Goal: Information Seeking & Learning: Learn about a topic

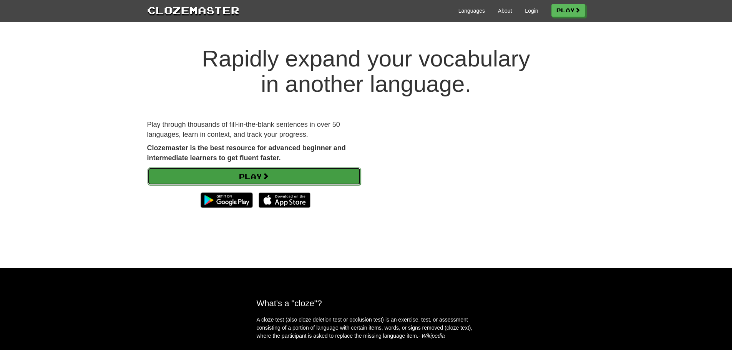
click at [298, 175] on link "Play" at bounding box center [253, 176] width 213 height 18
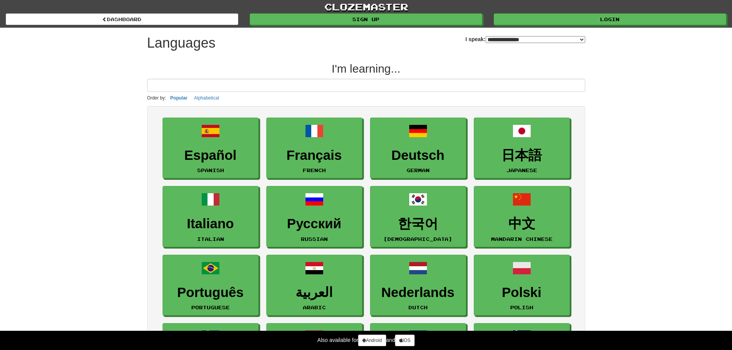
select select "*******"
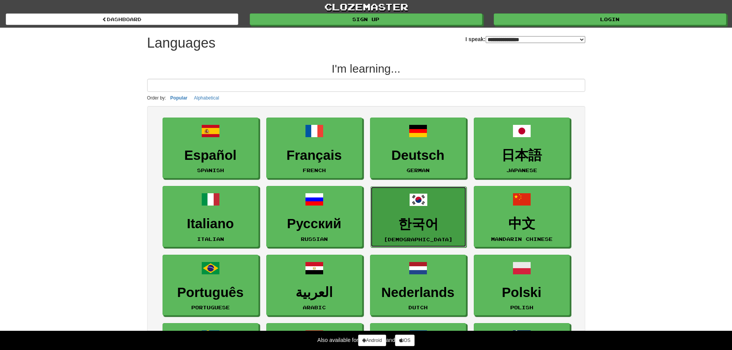
click at [425, 214] on link "한국어 Korean" at bounding box center [418, 216] width 96 height 61
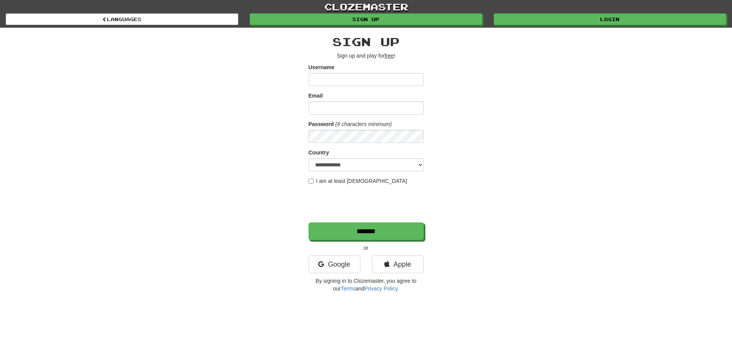
click at [342, 76] on input "Username" at bounding box center [365, 79] width 115 height 13
click at [340, 83] on input "Username" at bounding box center [365, 79] width 115 height 13
type input "******"
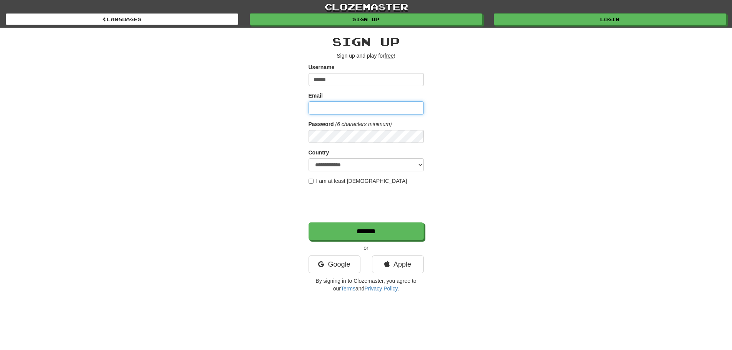
click at [343, 108] on input "Email" at bounding box center [365, 107] width 115 height 13
click at [364, 107] on input "Email" at bounding box center [365, 107] width 115 height 13
type input "**********"
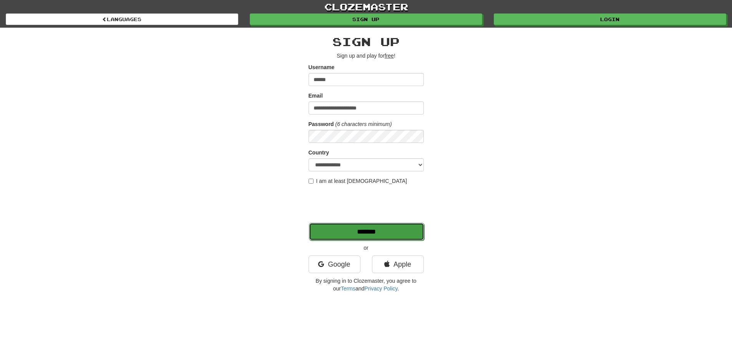
click at [364, 235] on input "*******" at bounding box center [366, 232] width 115 height 18
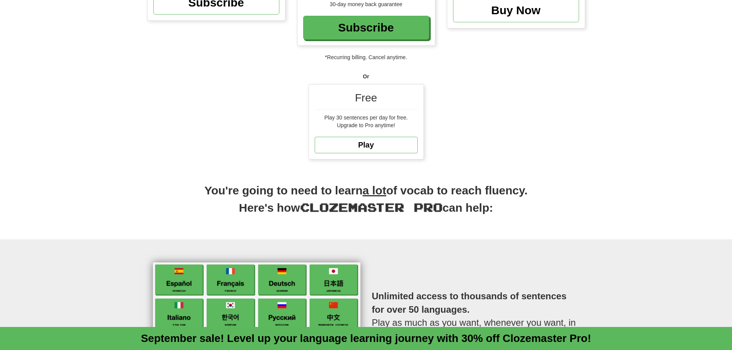
scroll to position [230, 0]
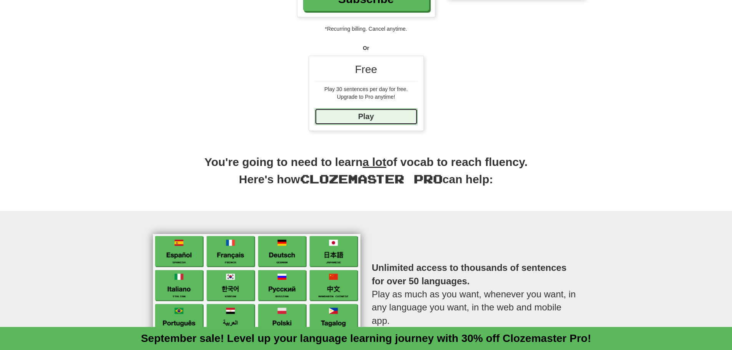
click at [371, 121] on link "Play" at bounding box center [366, 116] width 103 height 17
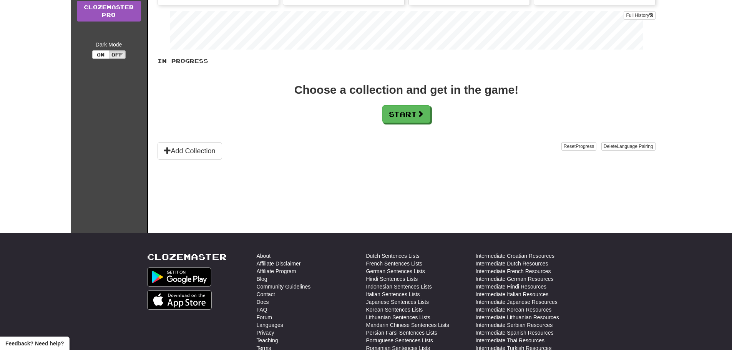
scroll to position [38, 0]
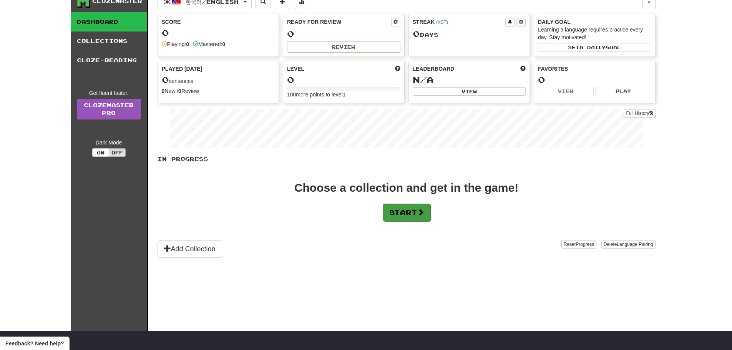
click at [403, 220] on div "In Progress Choose a collection and get in the game! Start Add Collection Reset…" at bounding box center [406, 206] width 498 height 103
click at [117, 153] on button "Off" at bounding box center [117, 152] width 17 height 8
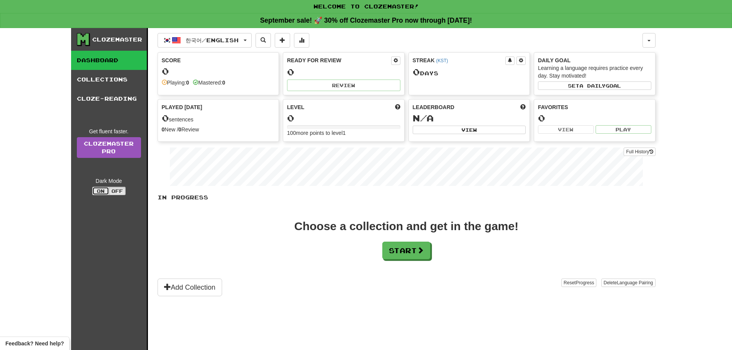
click at [100, 191] on button "On" at bounding box center [100, 191] width 17 height 8
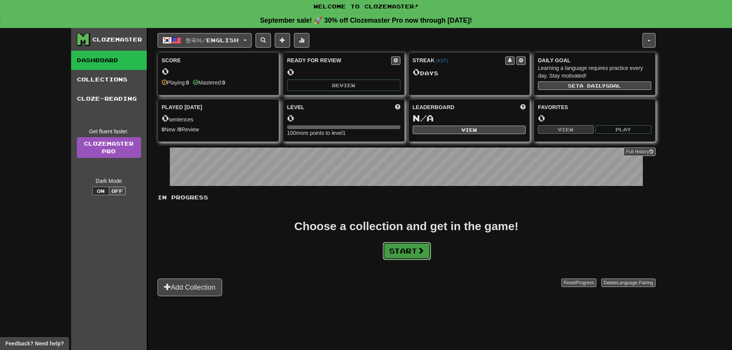
click at [398, 252] on button "Start" at bounding box center [406, 251] width 48 height 18
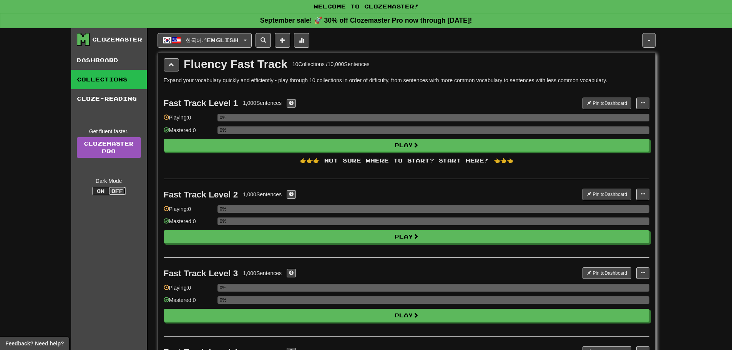
click at [124, 189] on button "Off" at bounding box center [117, 191] width 17 height 8
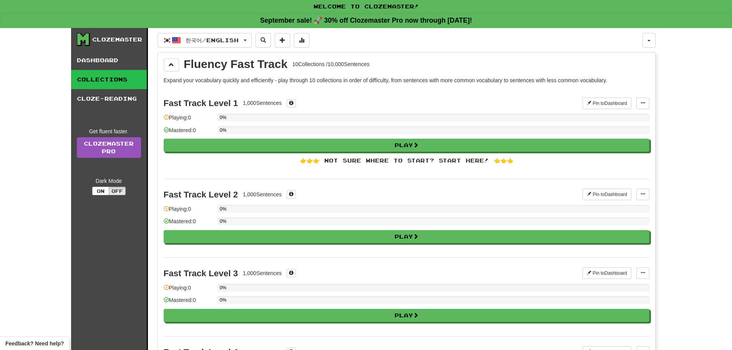
click at [401, 159] on div "👉👉👉 Not sure where to start? Start here! 👈👈👈" at bounding box center [406, 161] width 485 height 8
click at [473, 158] on div "👉👉👉 Not sure where to start? Start here! 👈👈👈" at bounding box center [406, 161] width 485 height 8
click at [497, 159] on div "👉👉👉 Not sure where to start? Start here! 👈👈👈" at bounding box center [406, 161] width 485 height 8
drag, startPoint x: 505, startPoint y: 162, endPoint x: 501, endPoint y: 162, distance: 4.2
click at [501, 162] on div "👉👉👉 Not sure where to start? Start here! 👈👈👈" at bounding box center [406, 161] width 485 height 8
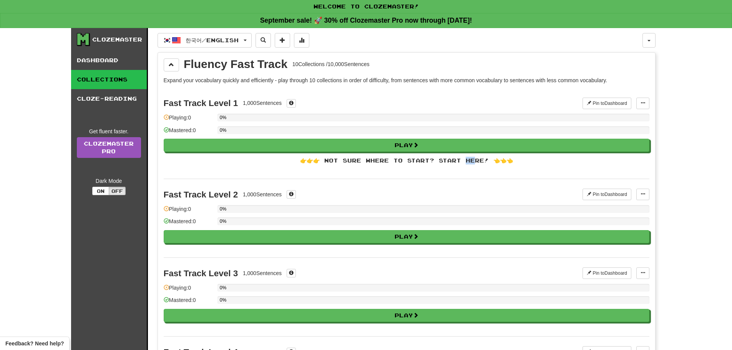
click at [457, 160] on div "👉👉👉 Not sure where to start? Start here! 👈👈👈" at bounding box center [406, 161] width 485 height 8
click at [439, 160] on div "👉👉👉 Not sure where to start? Start here! 👈👈👈" at bounding box center [406, 161] width 485 height 8
drag, startPoint x: 423, startPoint y: 161, endPoint x: 412, endPoint y: 161, distance: 10.8
click at [415, 161] on div "👉👉👉 Not sure where to start? Start here! 👈👈👈" at bounding box center [406, 161] width 485 height 8
drag, startPoint x: 398, startPoint y: 161, endPoint x: 372, endPoint y: 162, distance: 25.4
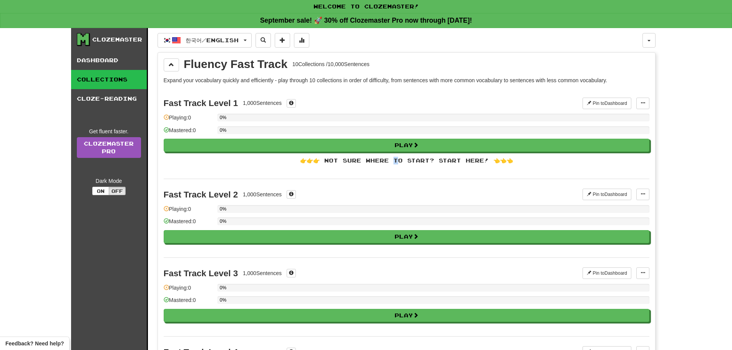
click at [394, 161] on div "👉👉👉 Not sure where to start? Start here! 👈👈👈" at bounding box center [406, 161] width 485 height 8
drag, startPoint x: 372, startPoint y: 162, endPoint x: 352, endPoint y: 162, distance: 20.4
click at [371, 162] on div "👉👉👉 Not sure where to start? Start here! 👈👈👈" at bounding box center [406, 161] width 485 height 8
drag, startPoint x: 352, startPoint y: 162, endPoint x: 344, endPoint y: 162, distance: 8.5
click at [351, 162] on div "👉👉👉 Not sure where to start? Start here! 👈👈👈" at bounding box center [406, 161] width 485 height 8
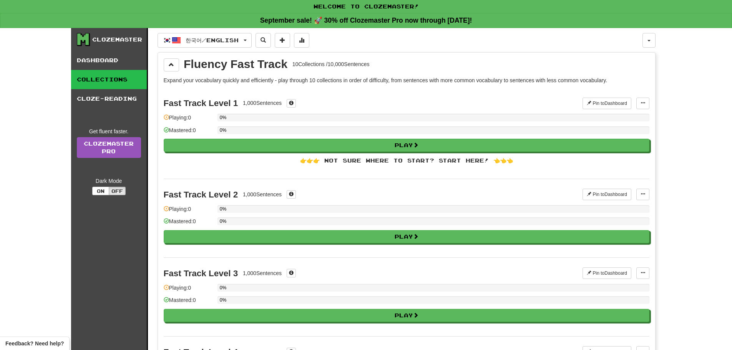
drag, startPoint x: 344, startPoint y: 162, endPoint x: 322, endPoint y: 162, distance: 21.9
click at [343, 161] on div "👉👉👉 Not sure where to start? Start here! 👈👈👈" at bounding box center [406, 161] width 485 height 8
drag, startPoint x: 322, startPoint y: 162, endPoint x: 317, endPoint y: 162, distance: 5.0
click at [318, 162] on div "👉👉👉 Not sure where to start? Start here! 👈👈👈" at bounding box center [406, 161] width 485 height 8
click at [304, 162] on div "👉👉👉 Not sure where to start? Start here! 👈👈👈" at bounding box center [406, 161] width 485 height 8
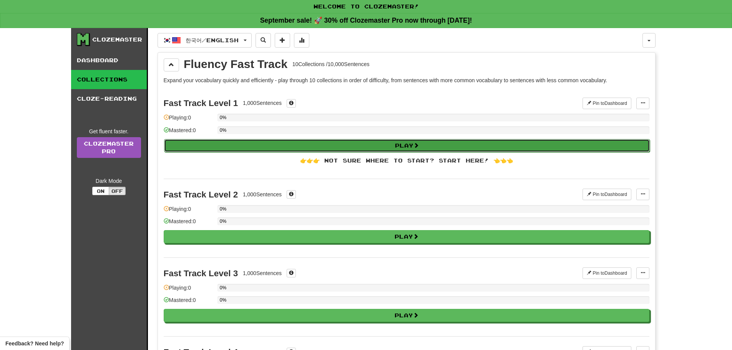
click at [374, 142] on button "Play" at bounding box center [406, 145] width 485 height 13
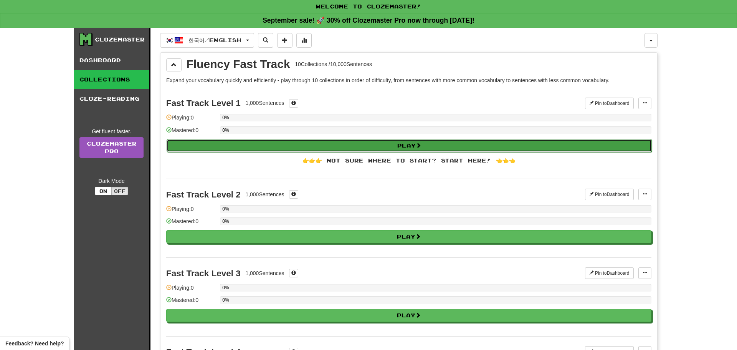
select select "**"
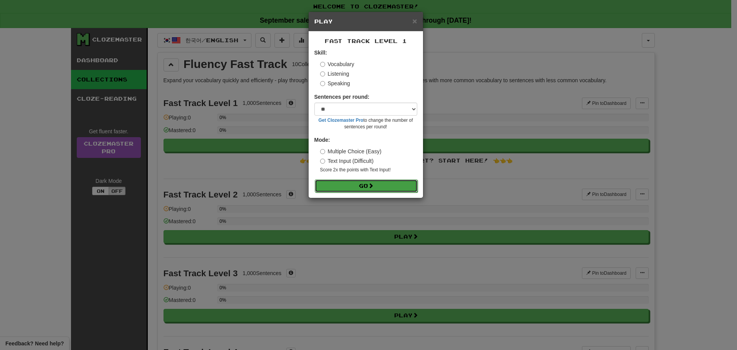
click at [369, 188] on button "Go" at bounding box center [366, 185] width 103 height 13
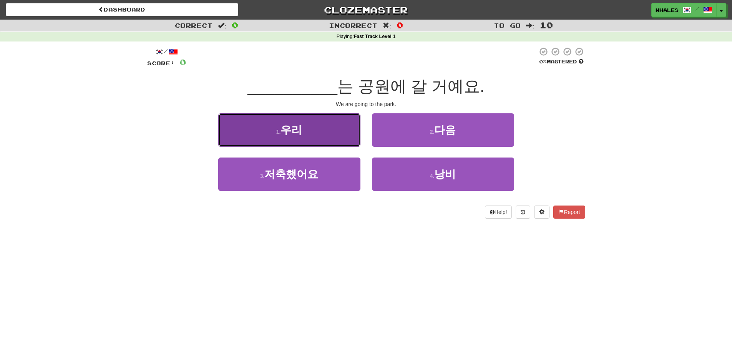
click at [318, 130] on button "1 . 우리" at bounding box center [289, 129] width 142 height 33
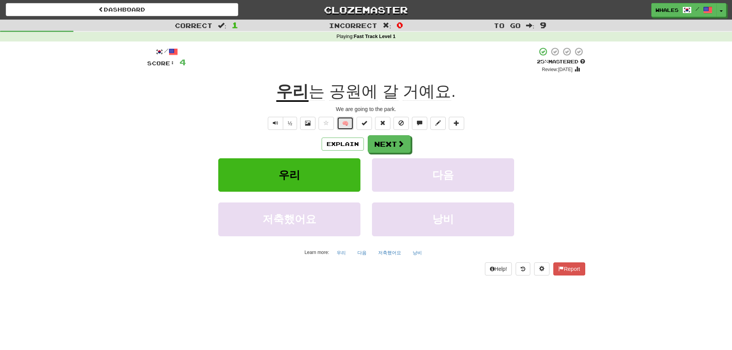
click at [346, 124] on button "🧠" at bounding box center [345, 123] width 17 height 13
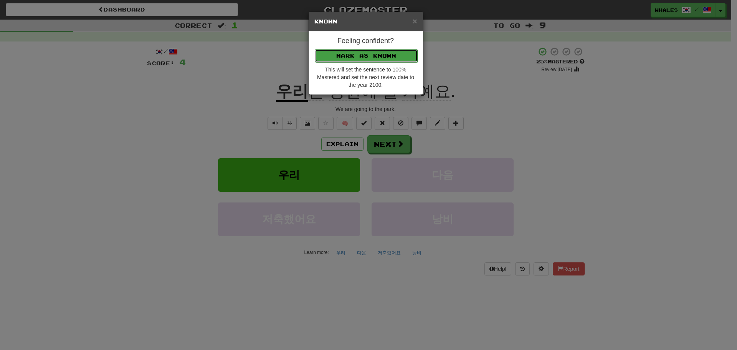
click at [378, 53] on button "Mark as Known" at bounding box center [366, 55] width 103 height 13
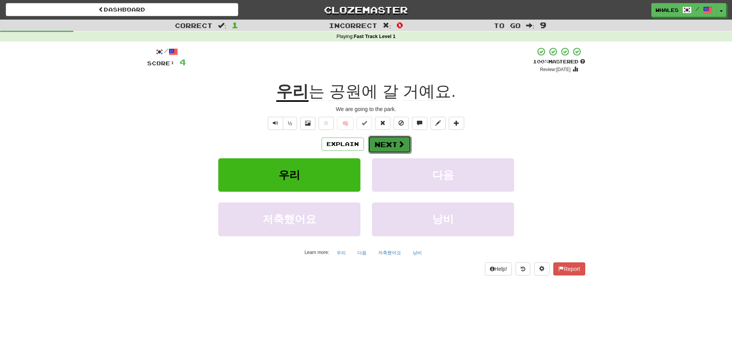
click at [392, 142] on button "Next" at bounding box center [389, 145] width 43 height 18
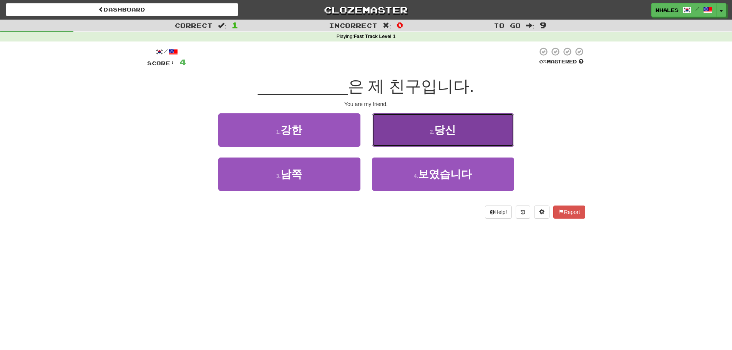
click at [404, 122] on button "2 . 당신" at bounding box center [443, 129] width 142 height 33
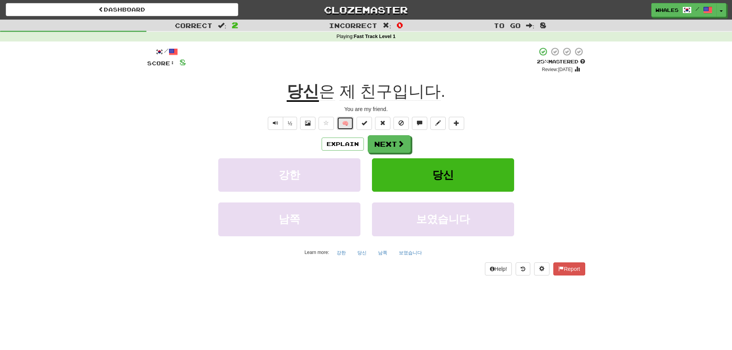
click at [347, 123] on button "🧠" at bounding box center [345, 123] width 17 height 13
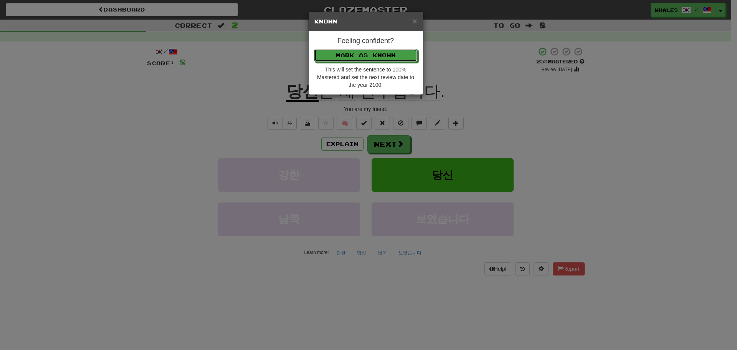
click at [372, 49] on p "Mark as Known" at bounding box center [366, 55] width 103 height 13
click at [372, 53] on button "Mark as Known" at bounding box center [366, 55] width 103 height 13
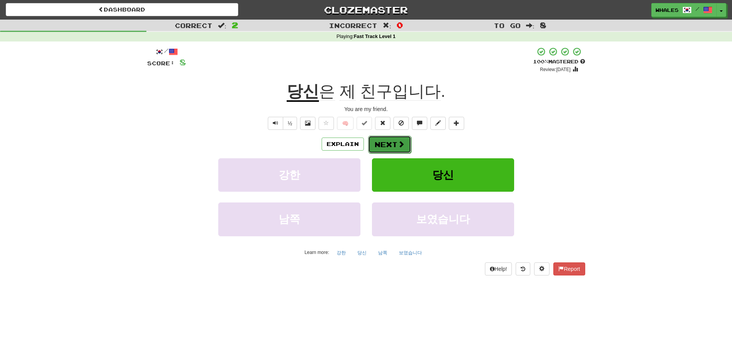
click at [396, 144] on button "Next" at bounding box center [389, 145] width 43 height 18
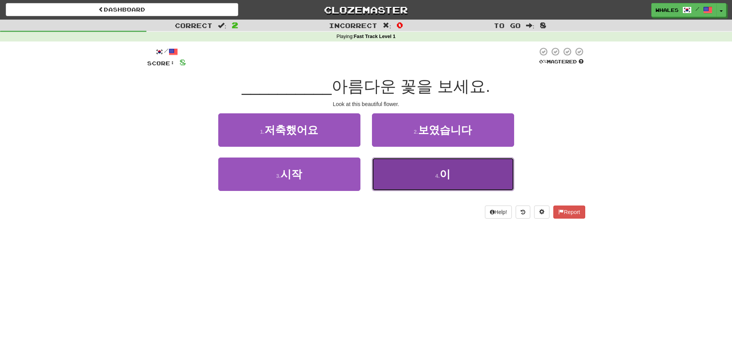
click at [455, 173] on button "4 . 이" at bounding box center [443, 173] width 142 height 33
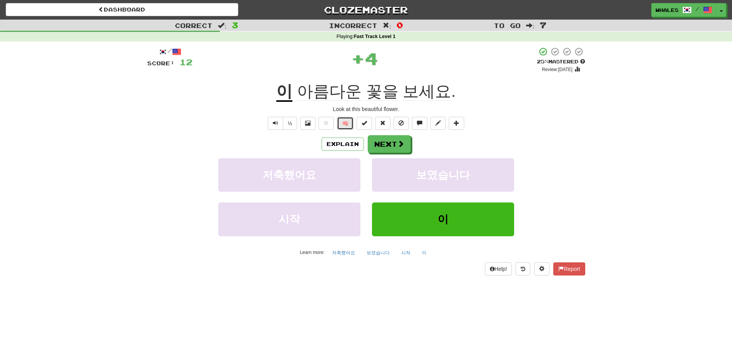
click at [348, 125] on button "🧠" at bounding box center [345, 123] width 17 height 13
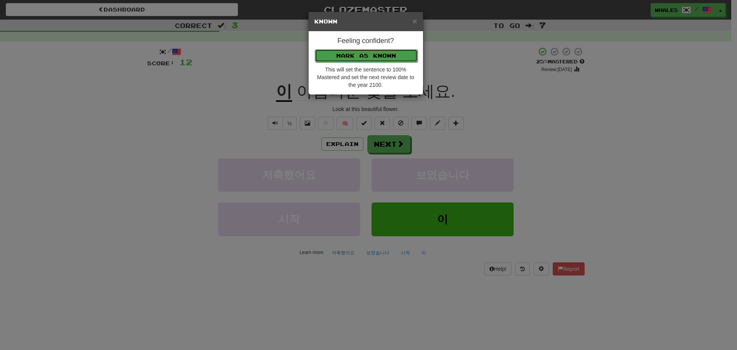
click at [381, 56] on button "Mark as Known" at bounding box center [366, 55] width 103 height 13
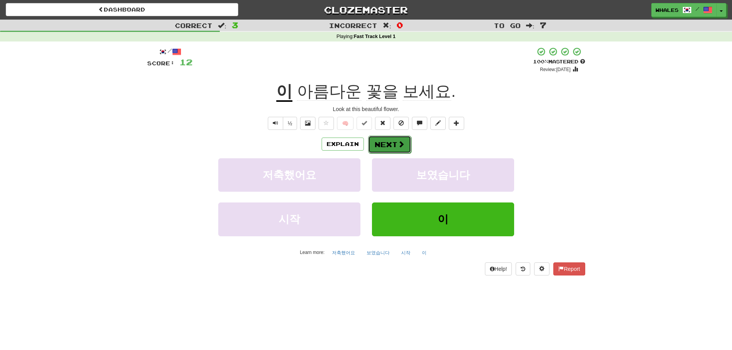
click at [399, 141] on span at bounding box center [400, 144] width 7 height 7
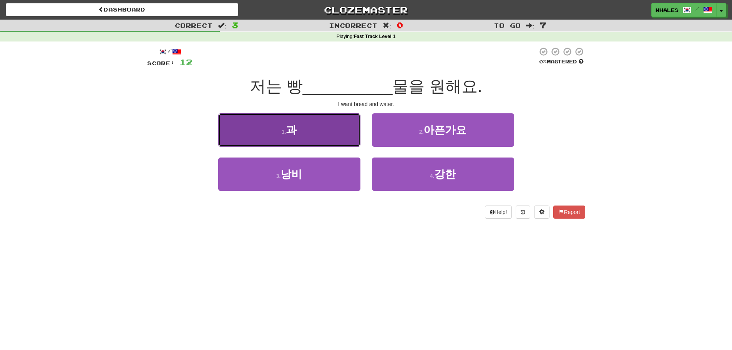
click at [336, 138] on button "1 . 과" at bounding box center [289, 129] width 142 height 33
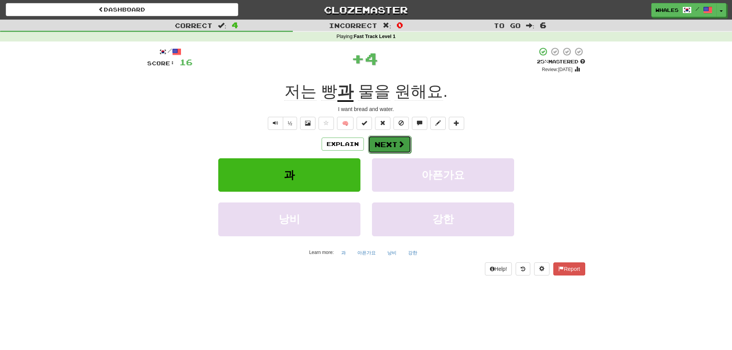
click at [376, 141] on button "Next" at bounding box center [389, 145] width 43 height 18
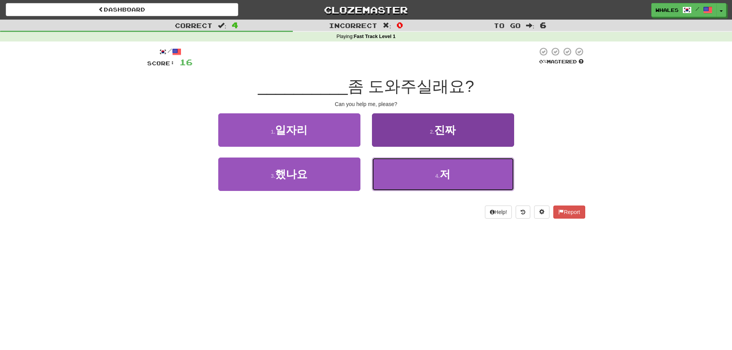
click at [407, 168] on button "4 . 저" at bounding box center [443, 173] width 142 height 33
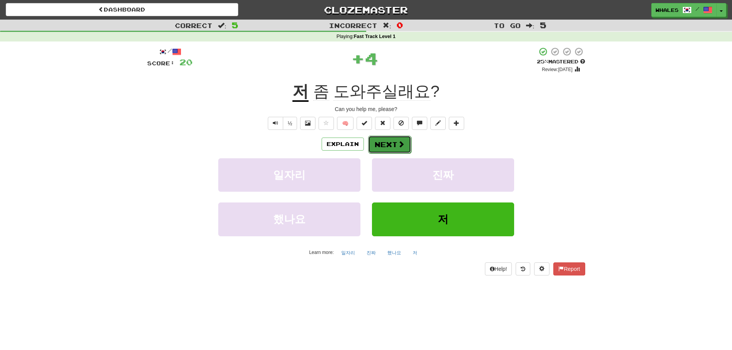
click at [384, 143] on button "Next" at bounding box center [389, 145] width 43 height 18
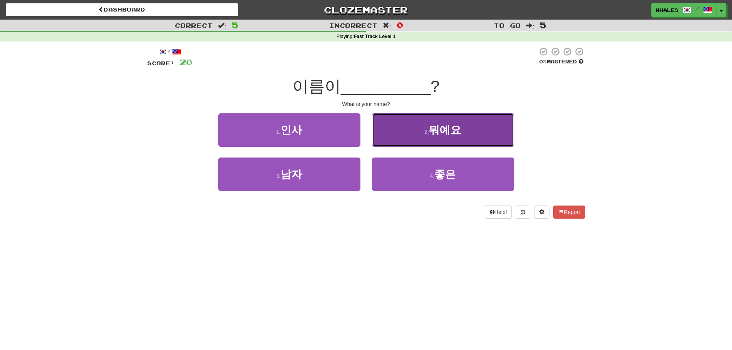
click at [415, 135] on button "2 . 뭐예요" at bounding box center [443, 129] width 142 height 33
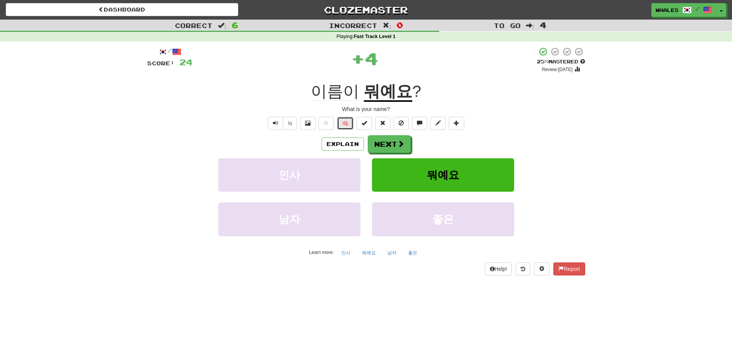
click at [350, 126] on button "🧠" at bounding box center [345, 123] width 17 height 13
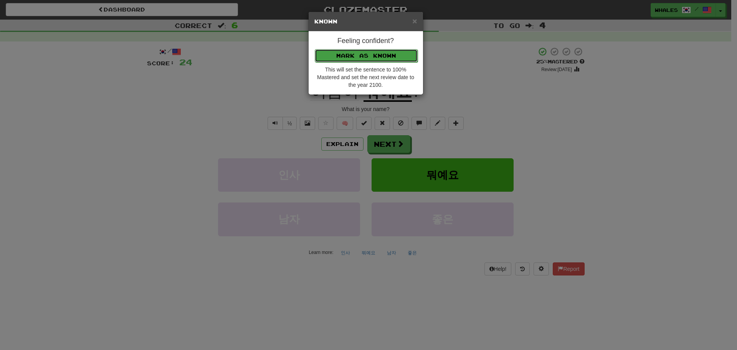
click at [381, 58] on button "Mark as Known" at bounding box center [366, 55] width 103 height 13
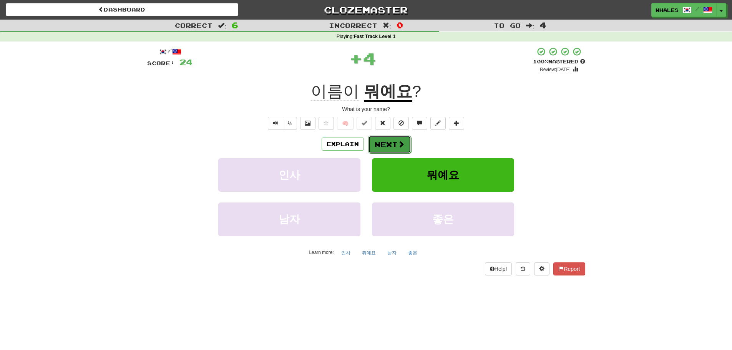
click at [398, 145] on span at bounding box center [400, 144] width 7 height 7
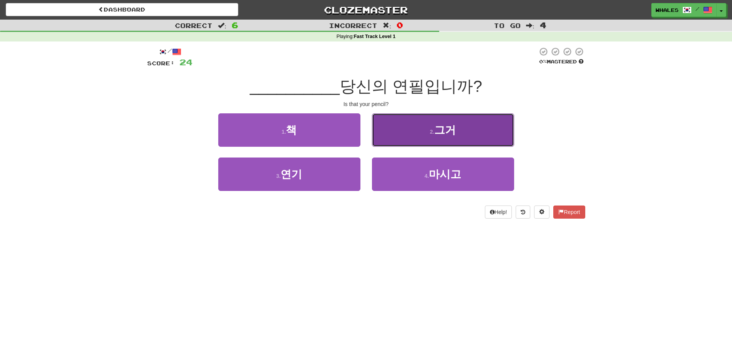
click at [392, 124] on button "2 . 그거" at bounding box center [443, 129] width 142 height 33
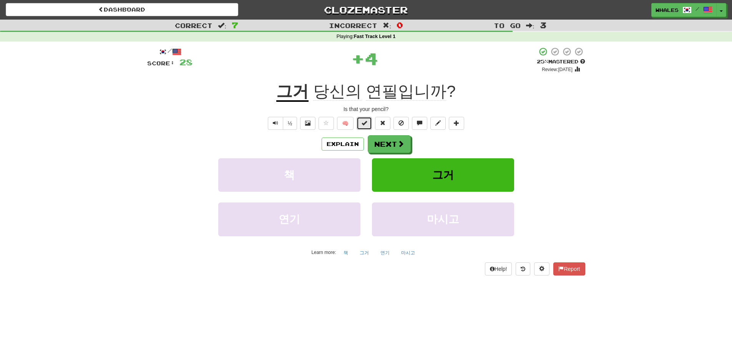
click at [368, 126] on button at bounding box center [363, 123] width 15 height 13
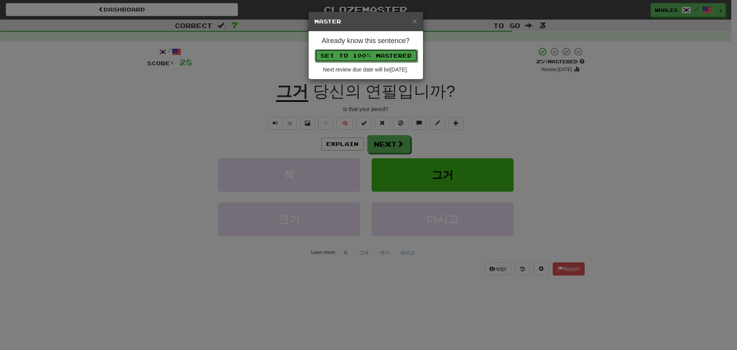
click at [377, 58] on button "Set to 100% Mastered" at bounding box center [366, 55] width 103 height 13
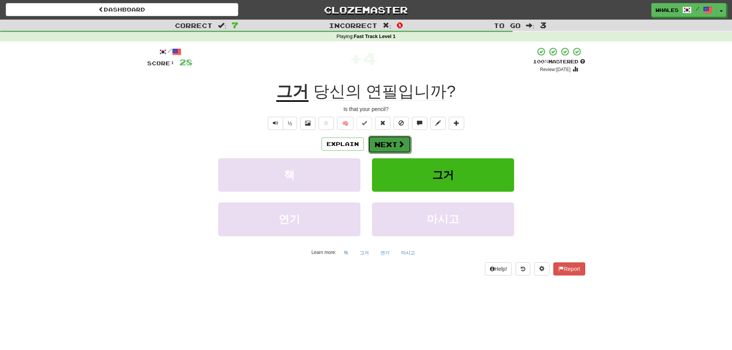
click at [395, 145] on button "Next" at bounding box center [389, 145] width 43 height 18
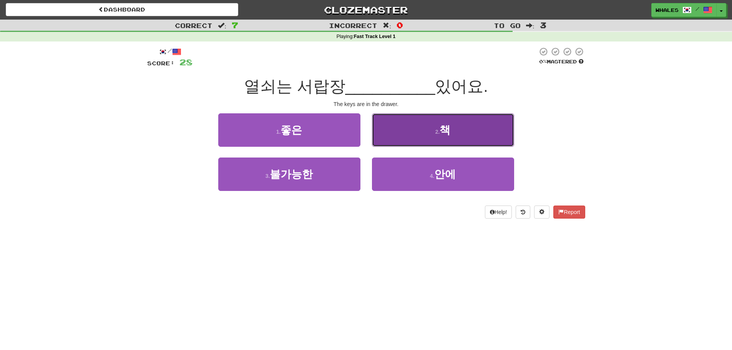
click at [403, 130] on button "2 . 책" at bounding box center [443, 129] width 142 height 33
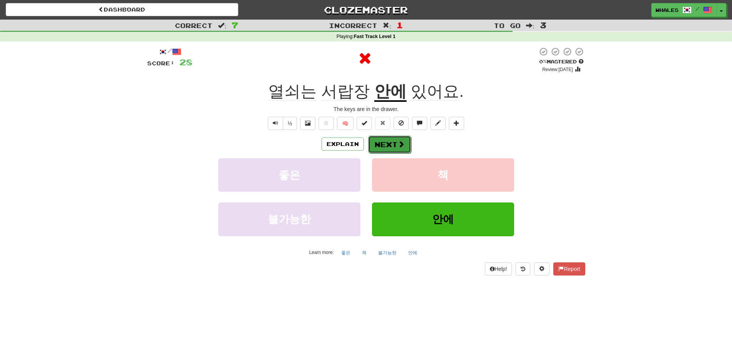
click at [373, 146] on button "Next" at bounding box center [389, 145] width 43 height 18
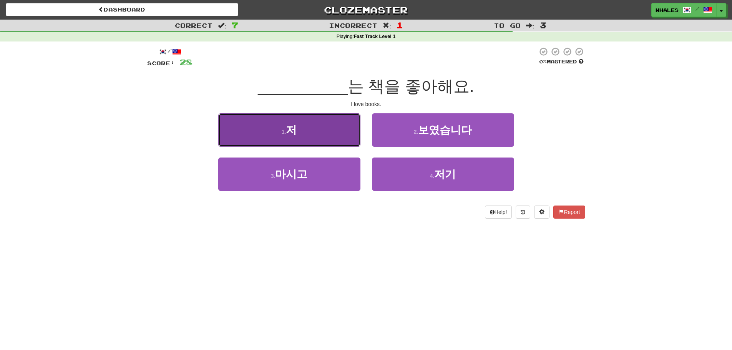
click at [340, 132] on button "1 . 저" at bounding box center [289, 129] width 142 height 33
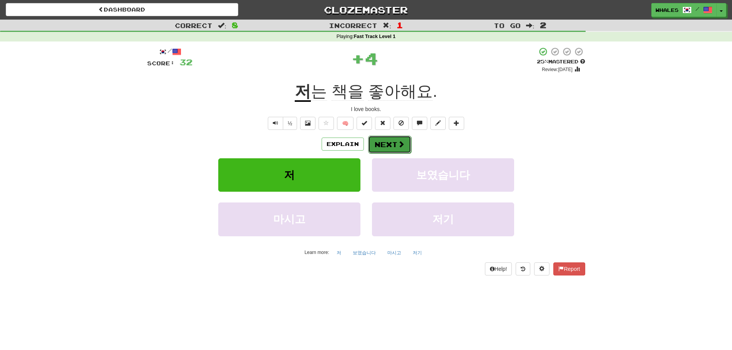
click at [382, 142] on button "Next" at bounding box center [389, 145] width 43 height 18
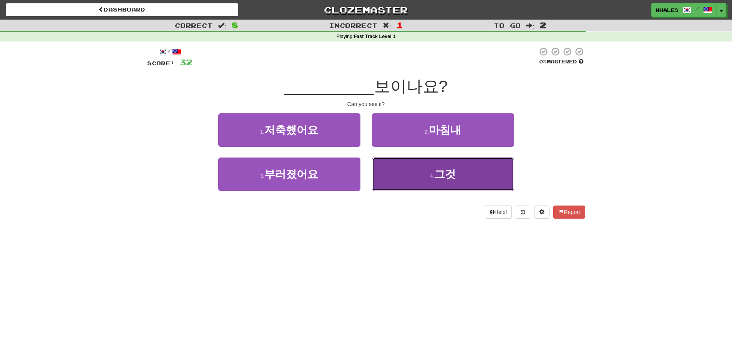
click at [394, 172] on button "4 . 그것" at bounding box center [443, 173] width 142 height 33
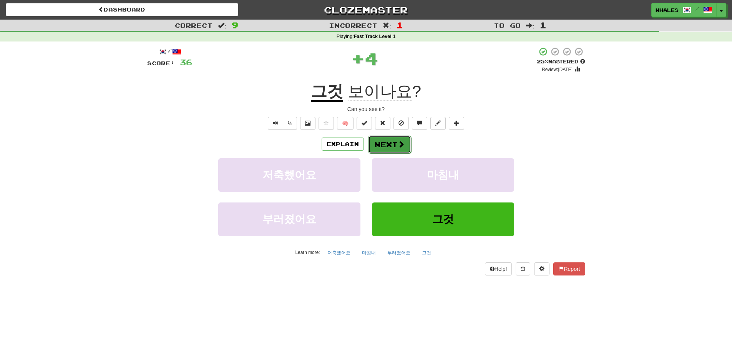
click at [382, 142] on button "Next" at bounding box center [389, 145] width 43 height 18
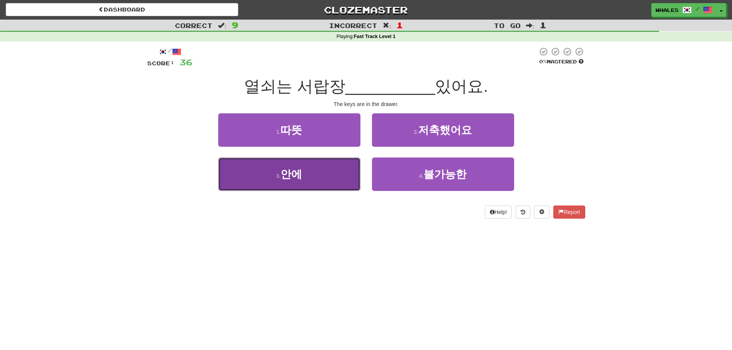
click at [328, 179] on button "3 . 안에" at bounding box center [289, 173] width 142 height 33
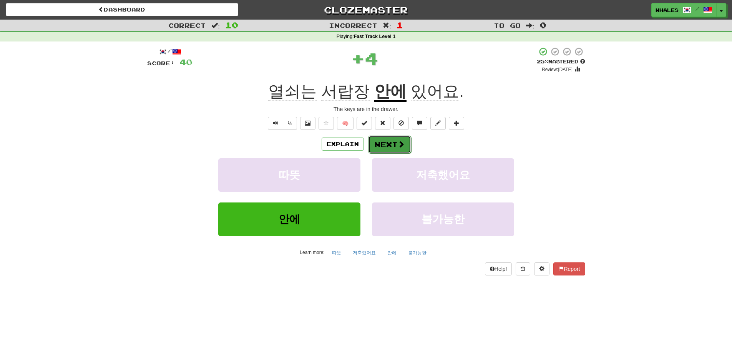
click at [382, 145] on button "Next" at bounding box center [389, 145] width 43 height 18
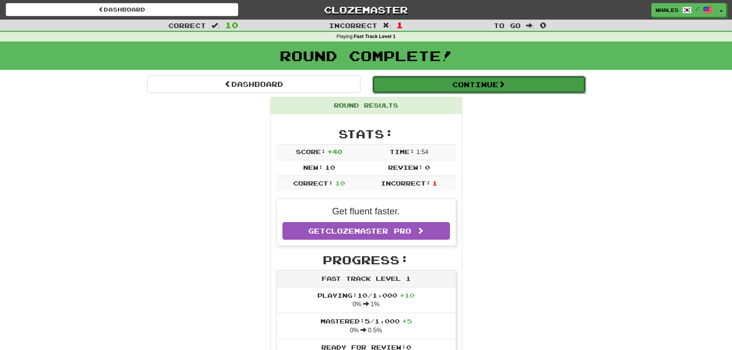
click at [484, 84] on button "Continue" at bounding box center [478, 85] width 213 height 18
